Goal: Find specific page/section

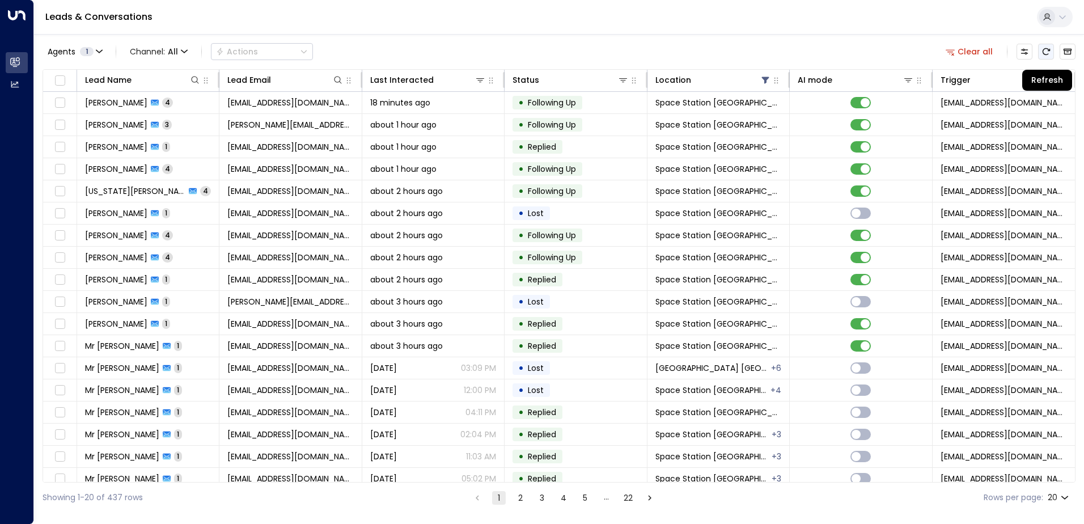
click at [1044, 49] on icon "Refresh" at bounding box center [1046, 51] width 7 height 7
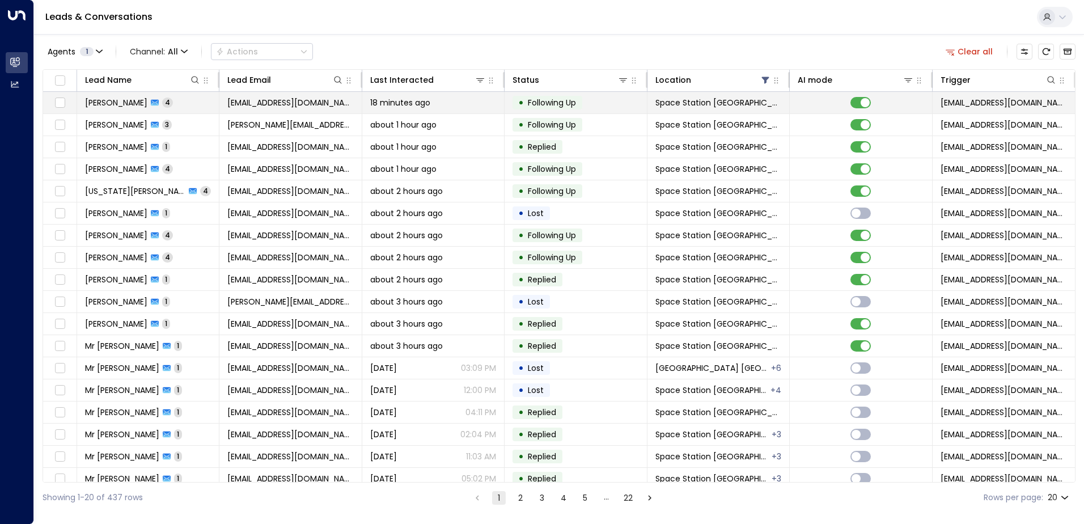
click at [166, 103] on div "[PERSON_NAME] 4" at bounding box center [129, 102] width 88 height 11
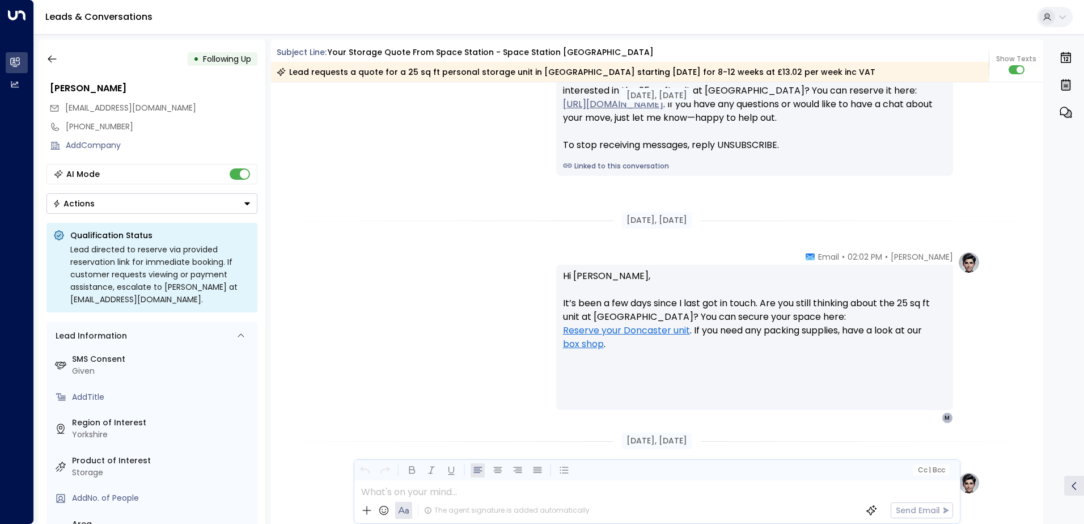
scroll to position [1242, 0]
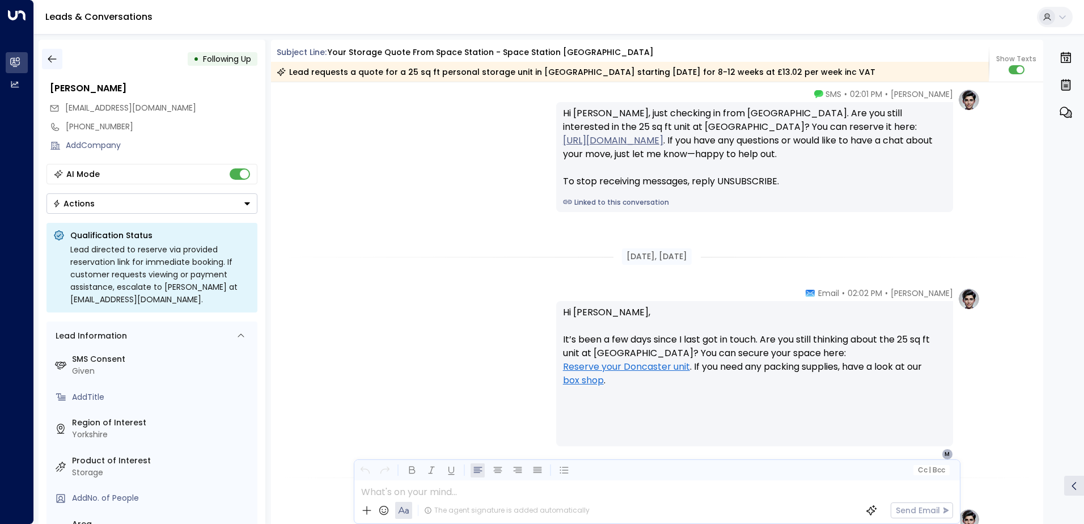
click at [55, 60] on icon "button" at bounding box center [51, 58] width 11 height 11
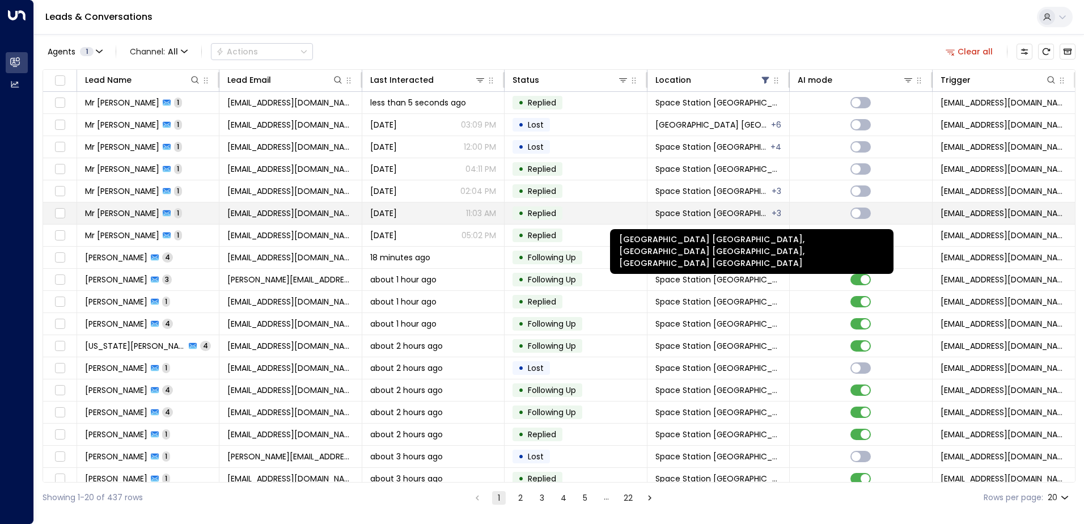
click at [772, 214] on div "+ 3" at bounding box center [777, 213] width 10 height 11
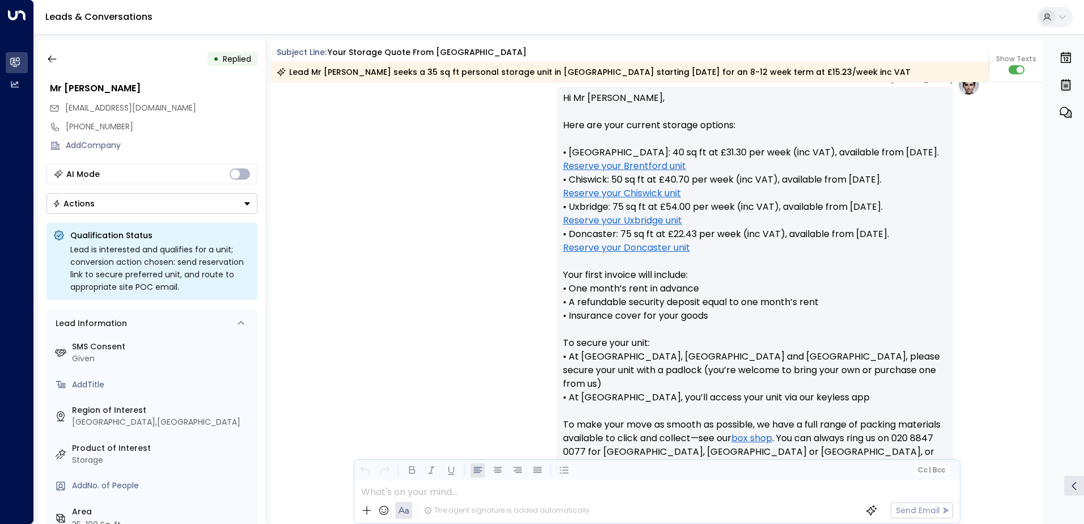
scroll to position [428, 0]
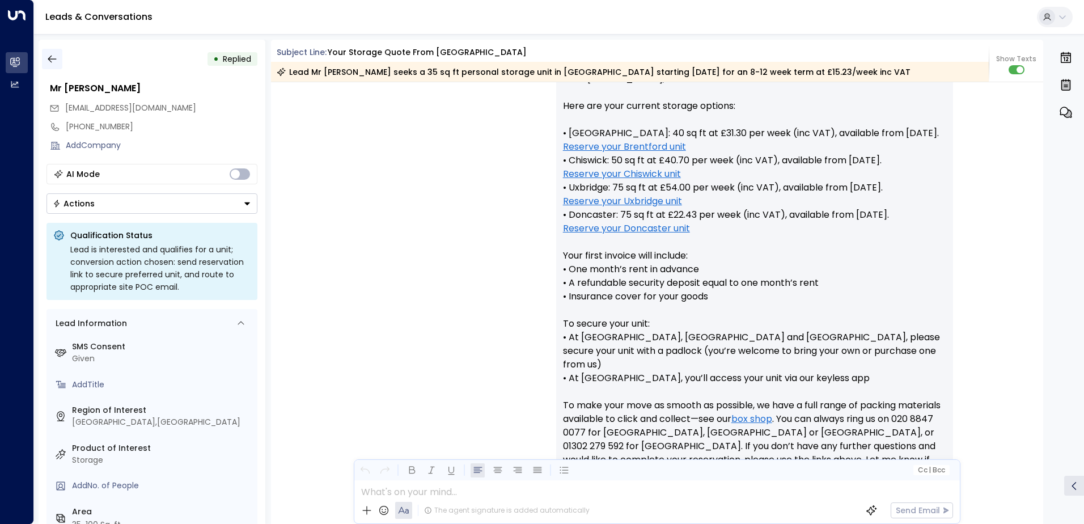
click at [42, 52] on button "button" at bounding box center [52, 59] width 20 height 20
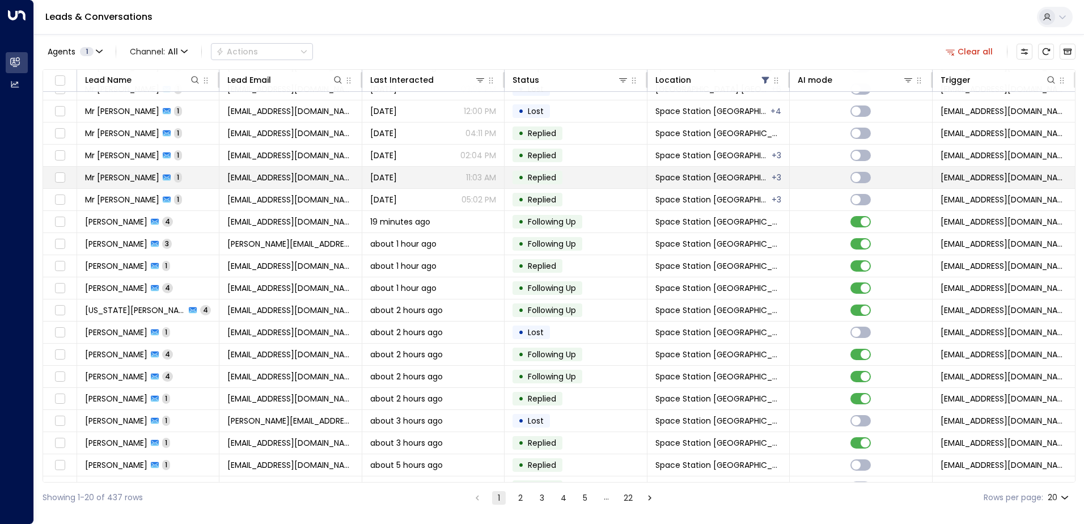
scroll to position [56, 0]
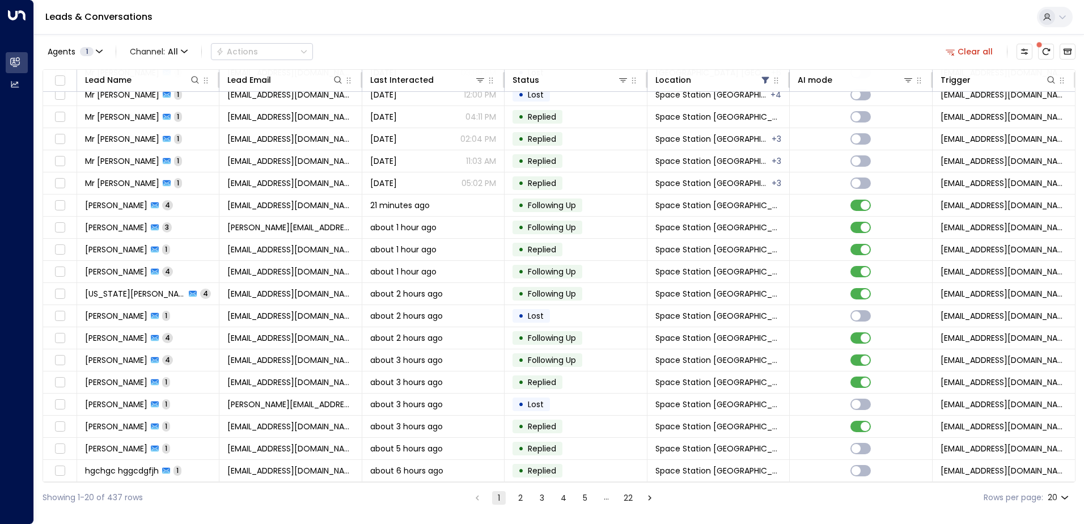
drag, startPoint x: 208, startPoint y: 483, endPoint x: 208, endPoint y: 504, distance: 21.0
